Goal: Task Accomplishment & Management: Complete application form

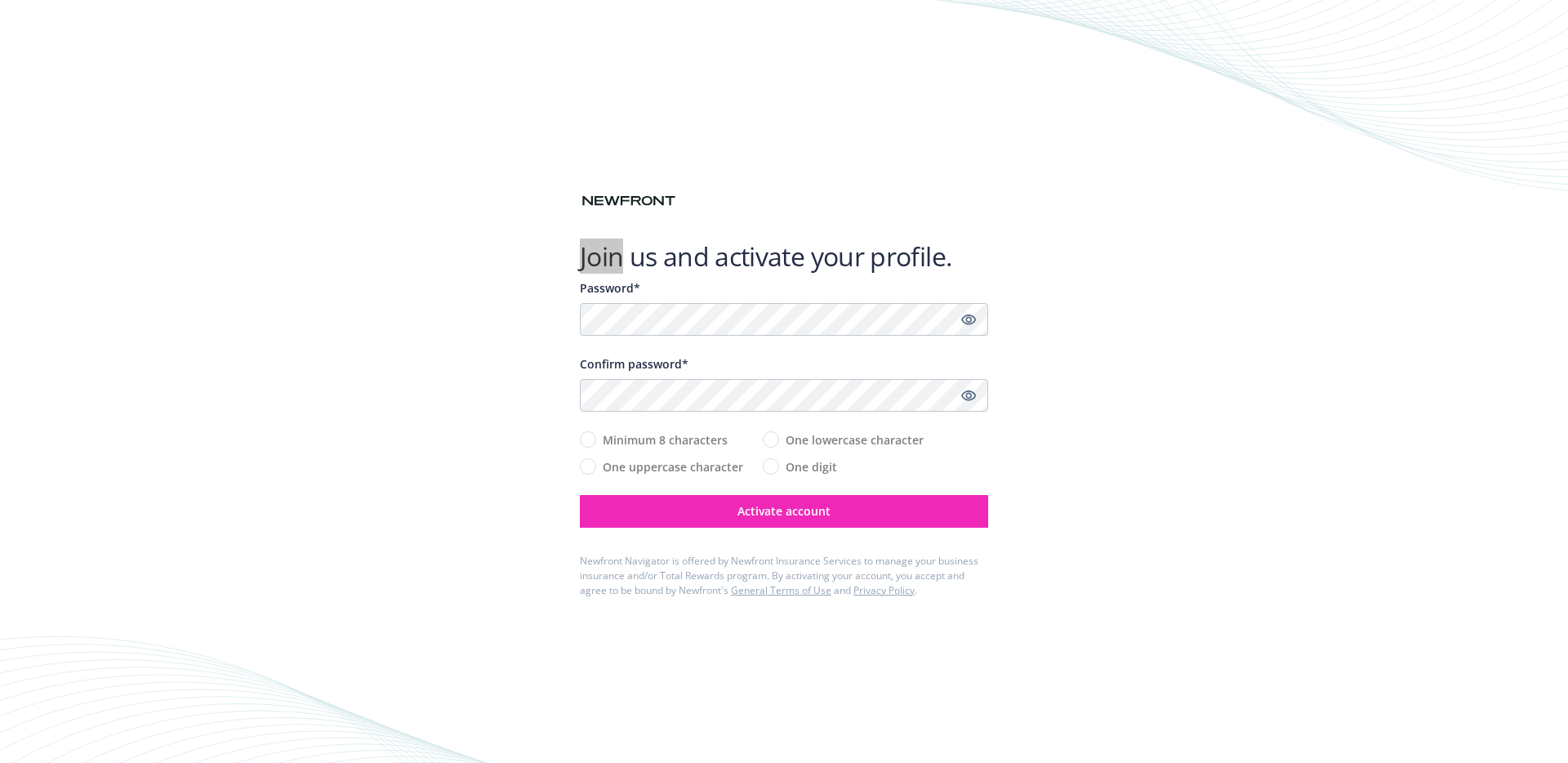
click at [463, 250] on div "Join us and activate your profile. Password* Confirm password* Minimum 8 charac…" at bounding box center [784, 381] width 1568 height 763
